Goal: Information Seeking & Learning: Learn about a topic

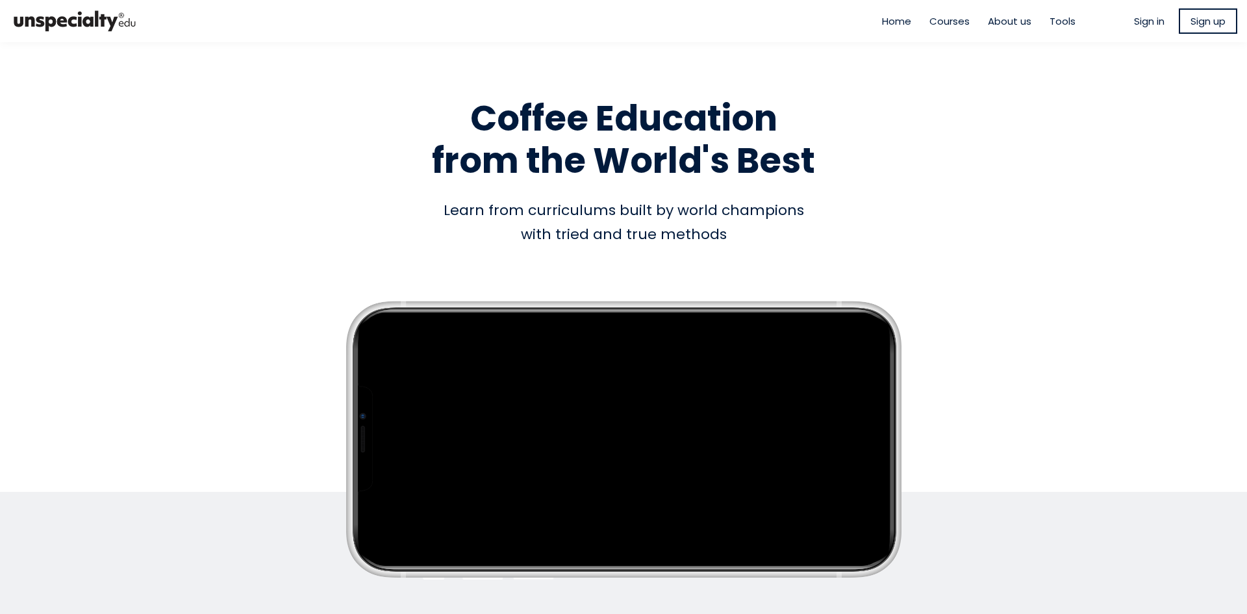
click at [1134, 19] on span "Sign in" at bounding box center [1149, 21] width 31 height 15
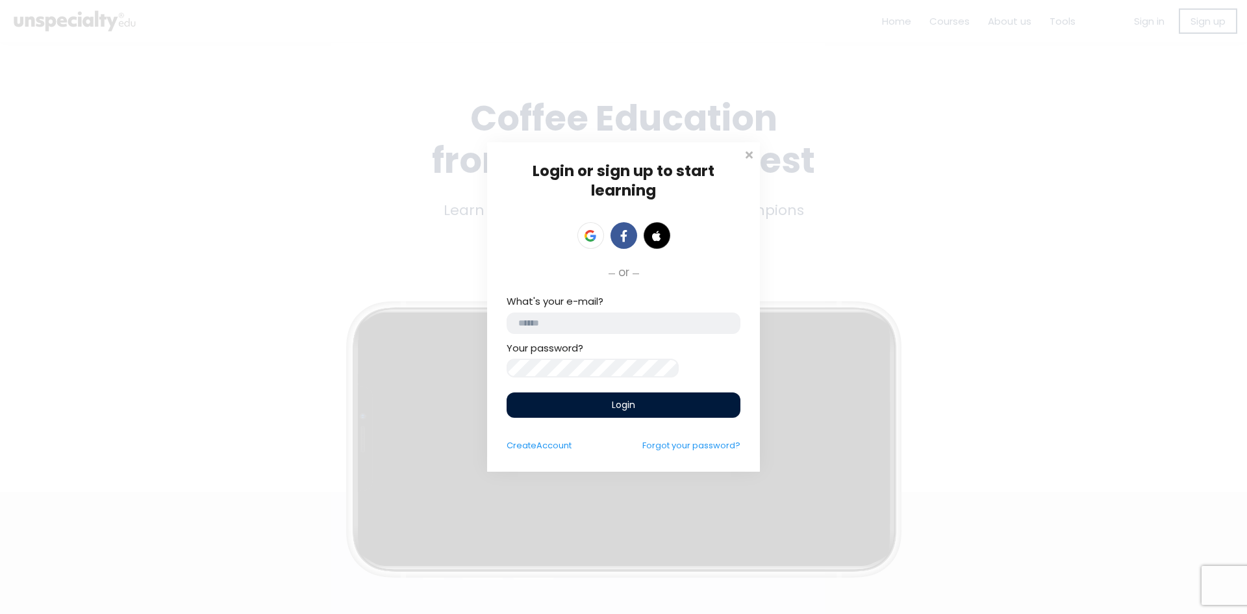
click at [659, 315] on input "email" at bounding box center [624, 322] width 234 height 21
type input "**********"
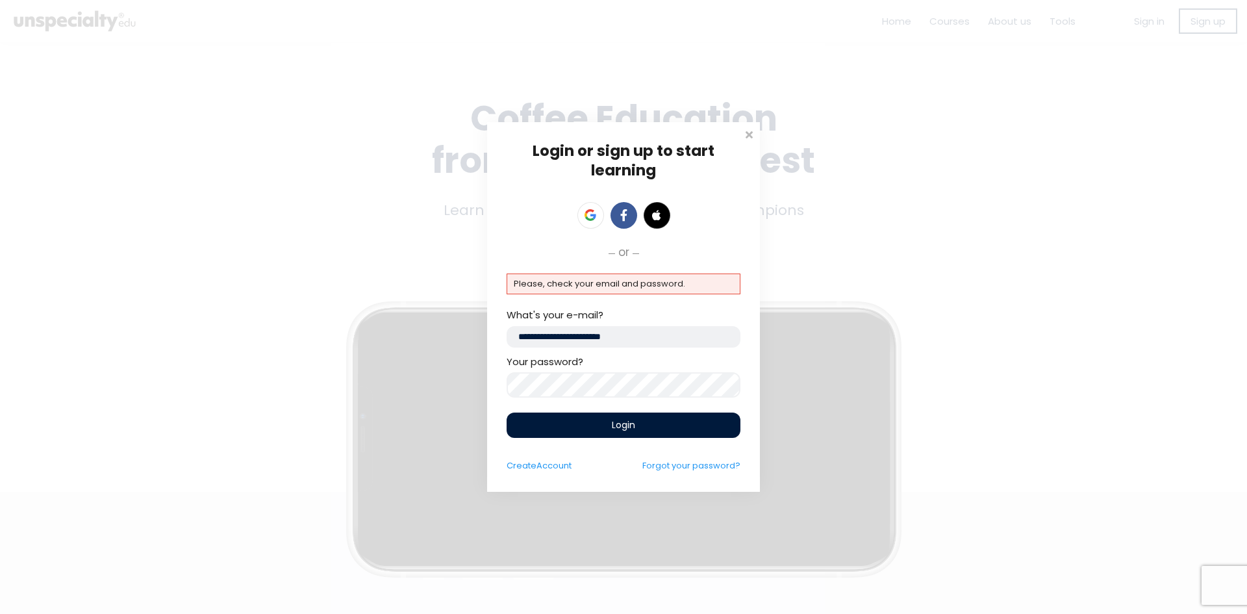
click at [1185, 328] on div "Login or sign up to start learning Login to start learning Start learning" at bounding box center [623, 307] width 1247 height 614
click at [470, 372] on div "Login or sign up to start learning Login to start learning Start learning" at bounding box center [623, 307] width 1247 height 614
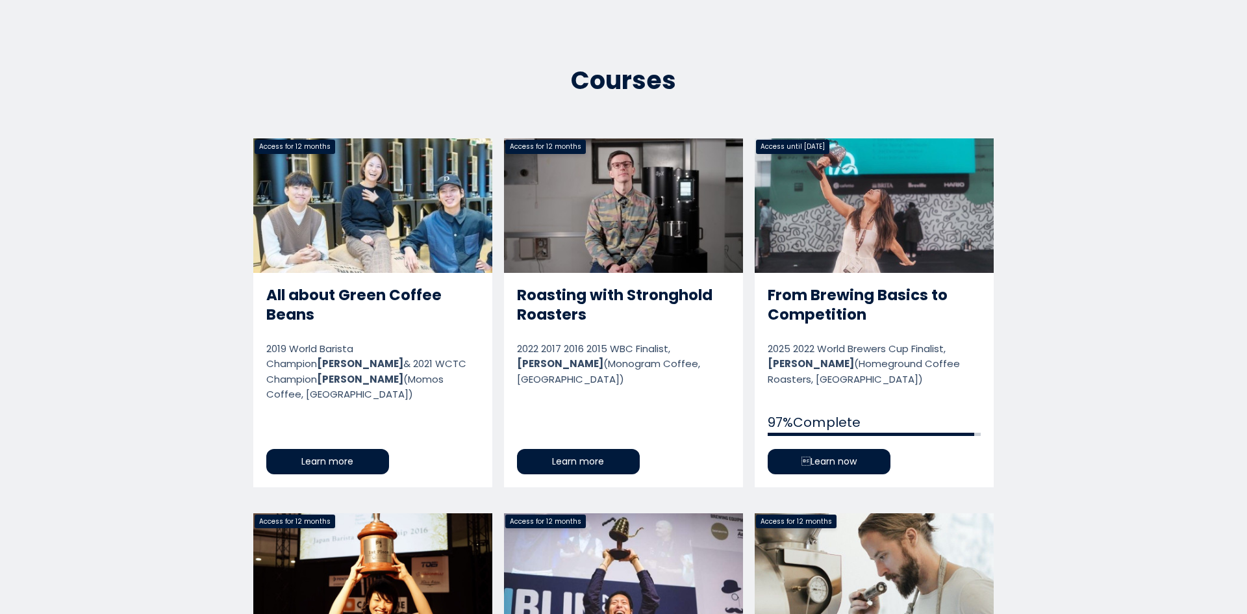
scroll to position [715, 0]
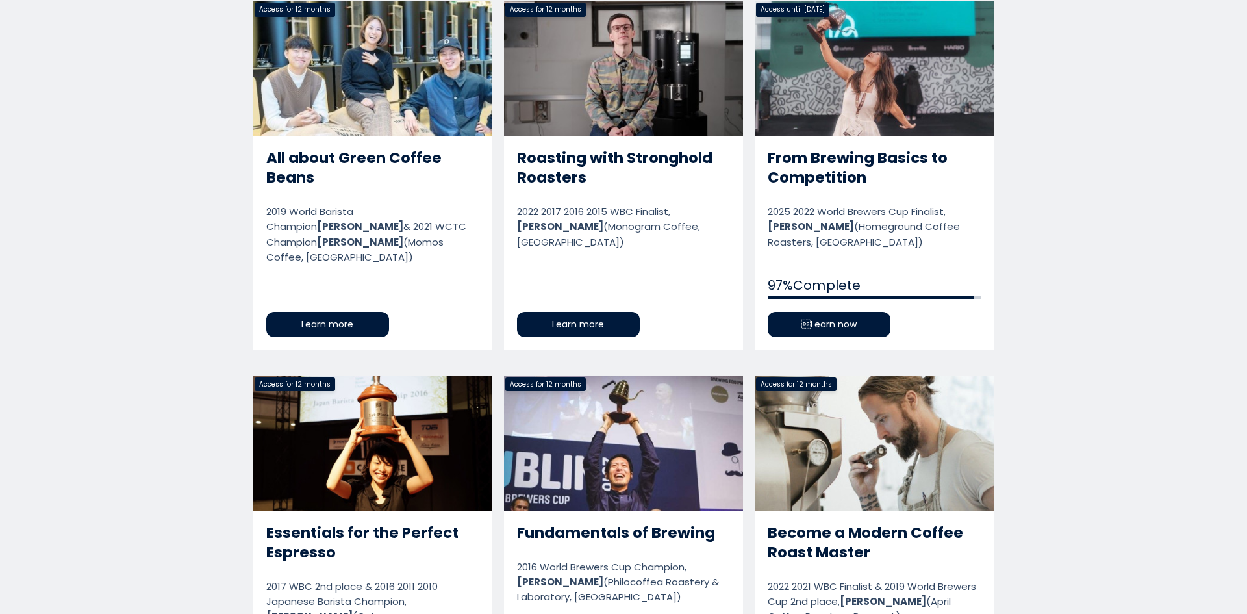
click at [848, 320] on link "From Brewing Basics to Competition" at bounding box center [874, 175] width 239 height 348
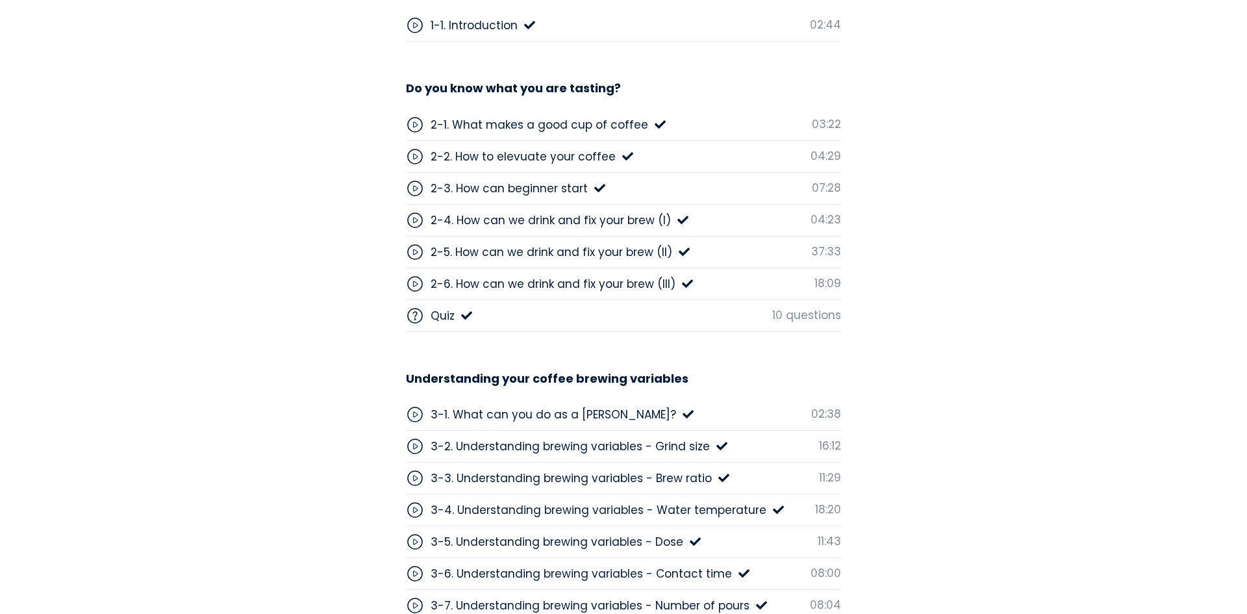
scroll to position [3703, 0]
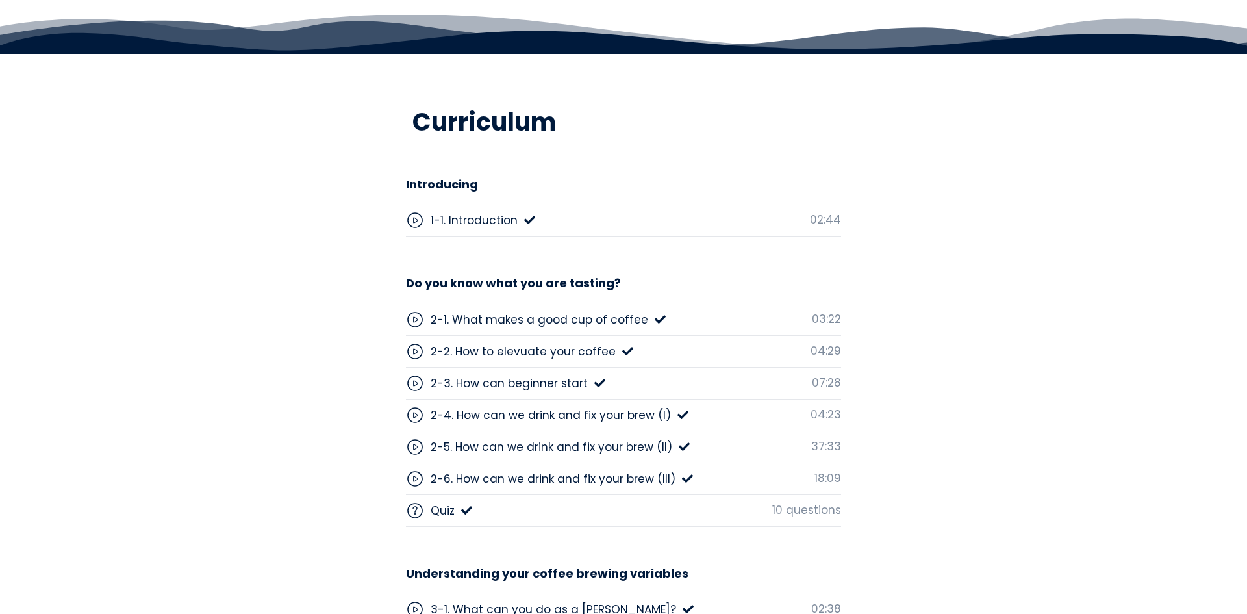
scroll to position [3638, 0]
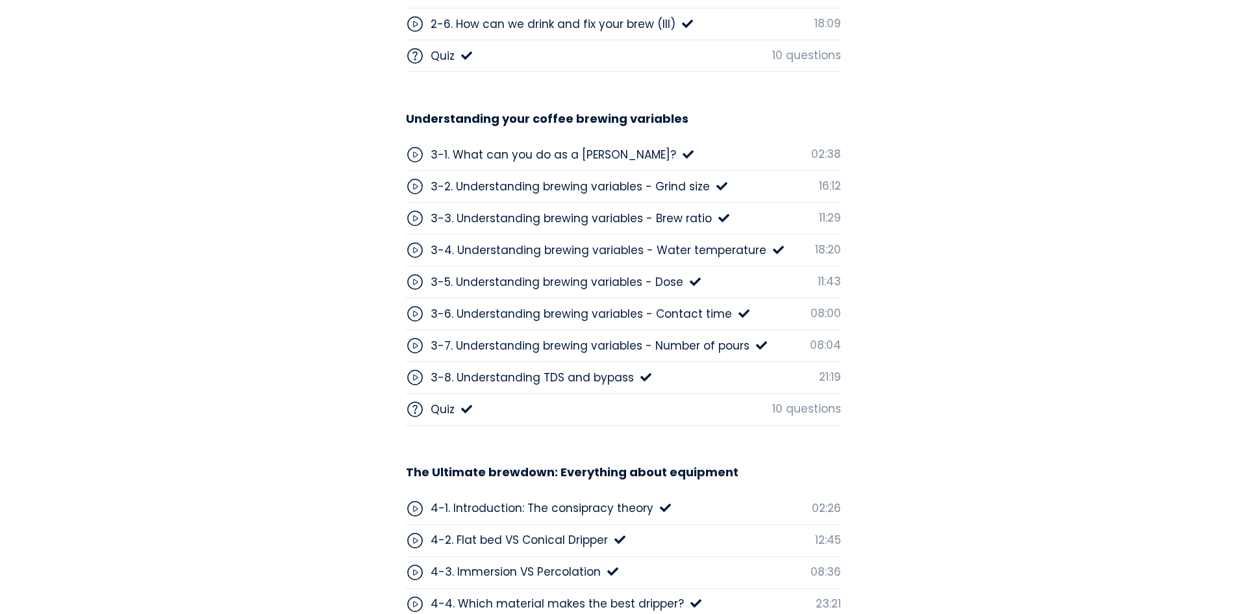
drag, startPoint x: 603, startPoint y: 189, endPoint x: 577, endPoint y: 186, distance: 26.1
click at [577, 186] on div "3-2. Understanding brewing variables - Grind size" at bounding box center [570, 186] width 279 height 17
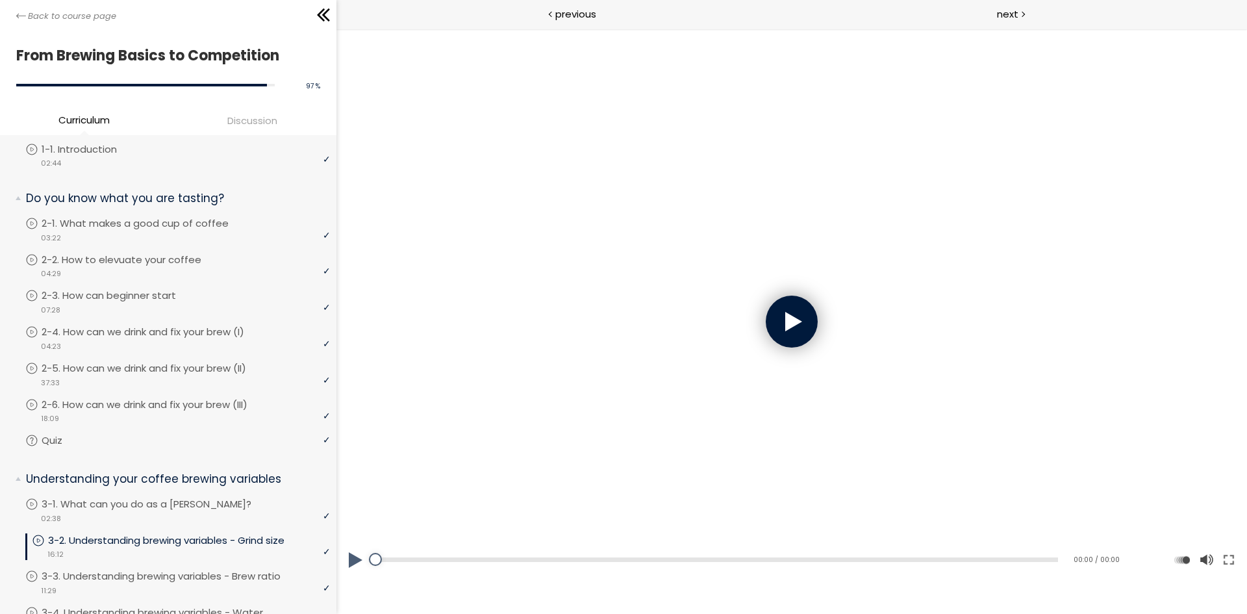
scroll to position [65, 0]
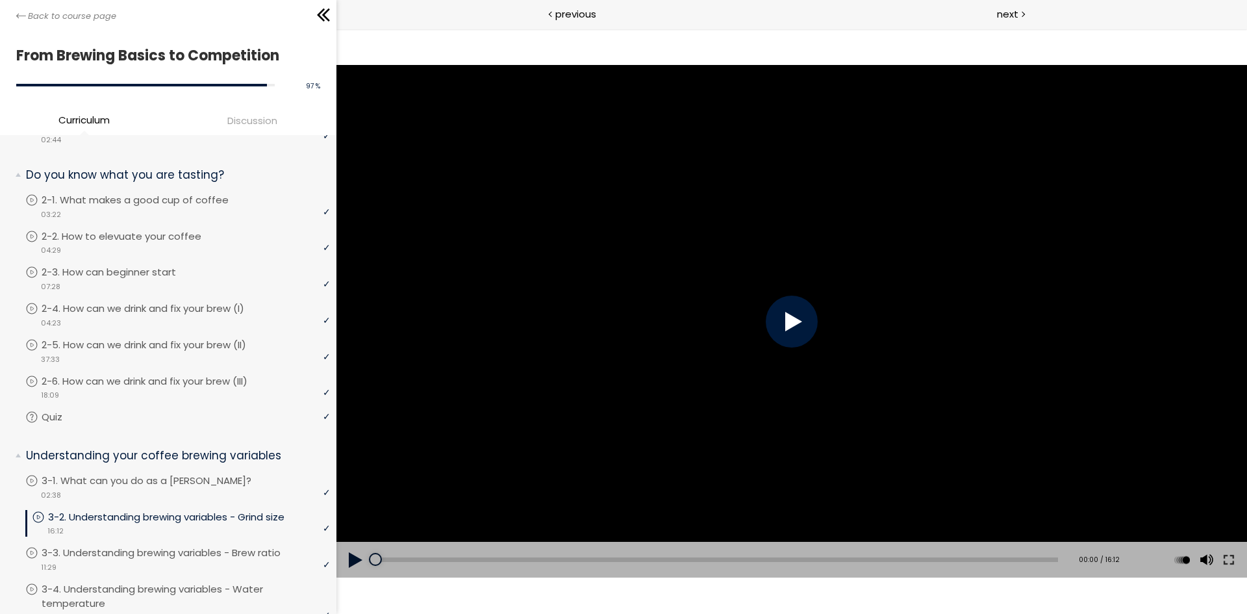
click at [803, 314] on div at bounding box center [792, 322] width 52 height 52
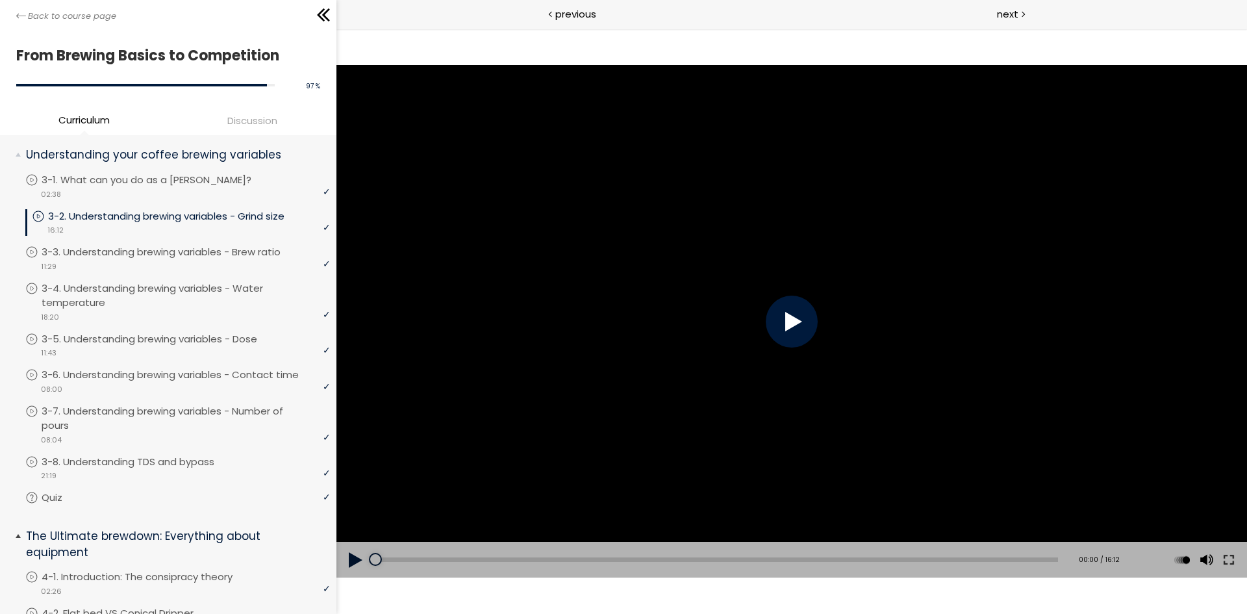
scroll to position [650, 0]
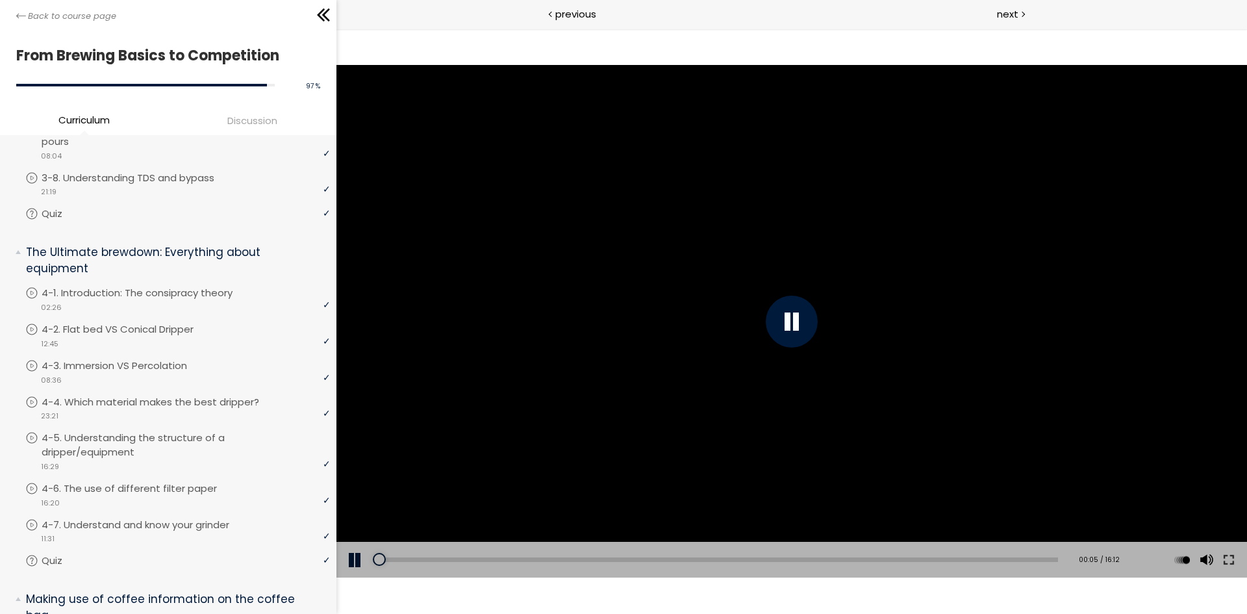
click at [613, 288] on div at bounding box center [791, 321] width 911 height 513
click at [762, 314] on div at bounding box center [791, 321] width 911 height 513
drag, startPoint x: 1204, startPoint y: 500, endPoint x: 1203, endPoint y: 488, distance: 11.8
click at [1206, 488] on div at bounding box center [1206, 488] width 0 height 0
click at [778, 321] on div at bounding box center [792, 322] width 52 height 52
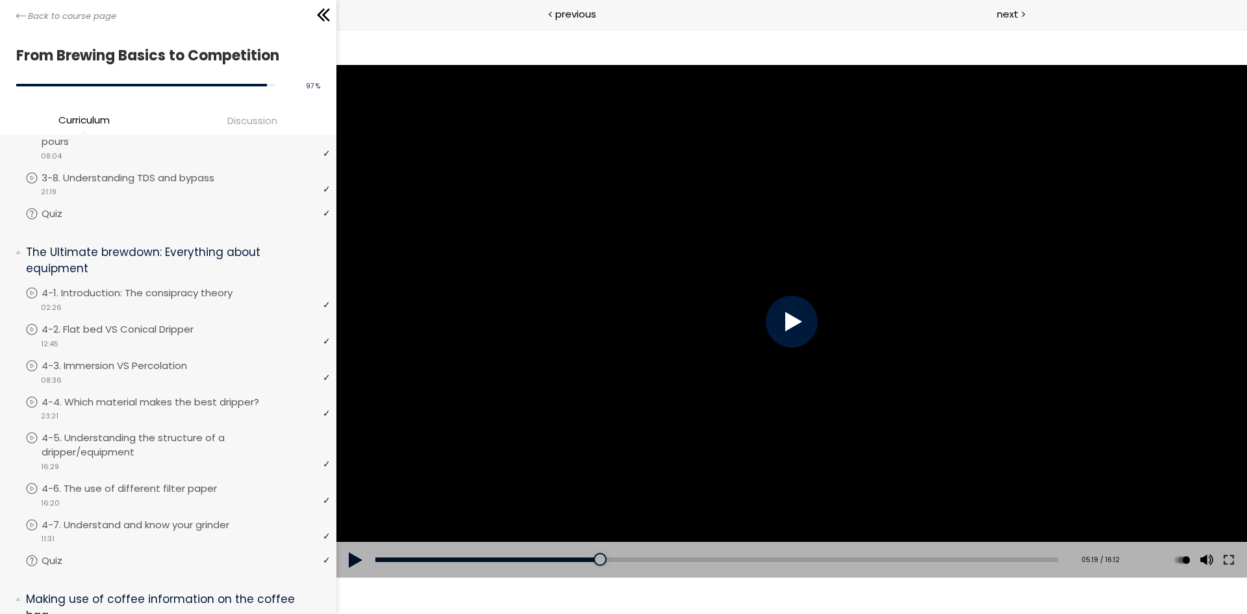
click at [786, 309] on div at bounding box center [792, 322] width 52 height 52
click at [1087, 486] on div at bounding box center [791, 321] width 911 height 513
click at [768, 316] on div at bounding box center [792, 322] width 52 height 52
